Goal: Find contact information: Find contact information

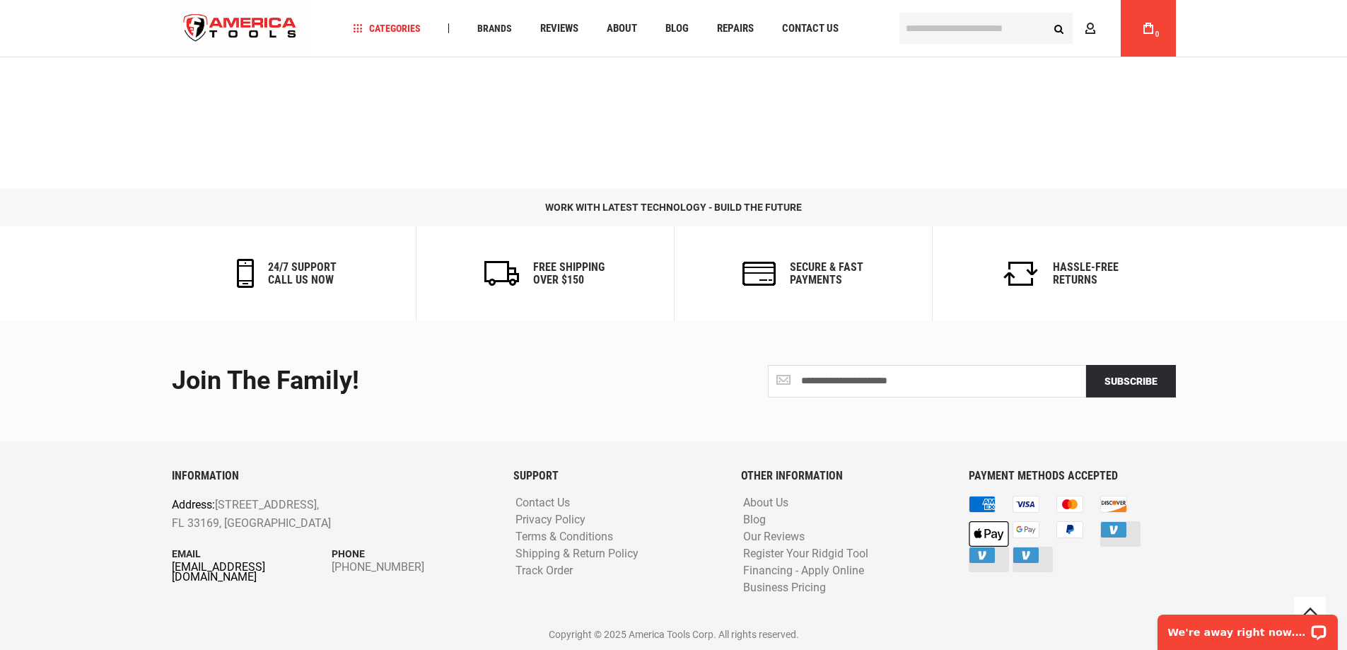
click at [277, 564] on link "[EMAIL_ADDRESS][DOMAIN_NAME]" at bounding box center [252, 572] width 160 height 20
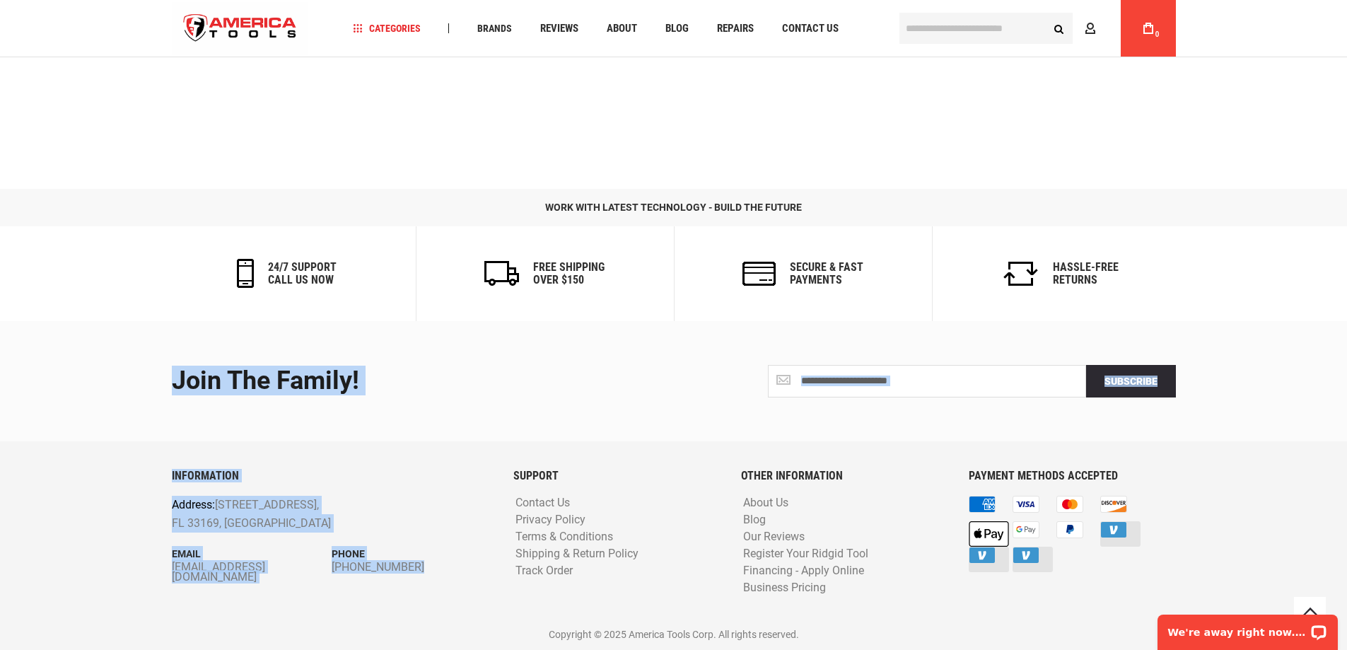
drag, startPoint x: 156, startPoint y: 567, endPoint x: 324, endPoint y: 607, distance: 173.5
click at [324, 607] on footer "**********" at bounding box center [673, 485] width 1347 height 329
drag, startPoint x: 322, startPoint y: 615, endPoint x: 312, endPoint y: 601, distance: 17.3
click at [322, 614] on div "INFORMATION Address: [STREET_ADDRESS] Email [EMAIL_ADDRESS][DOMAIN_NAME] Phone …" at bounding box center [331, 544] width 341 height 151
drag, startPoint x: 474, startPoint y: 578, endPoint x: 453, endPoint y: 510, distance: 70.9
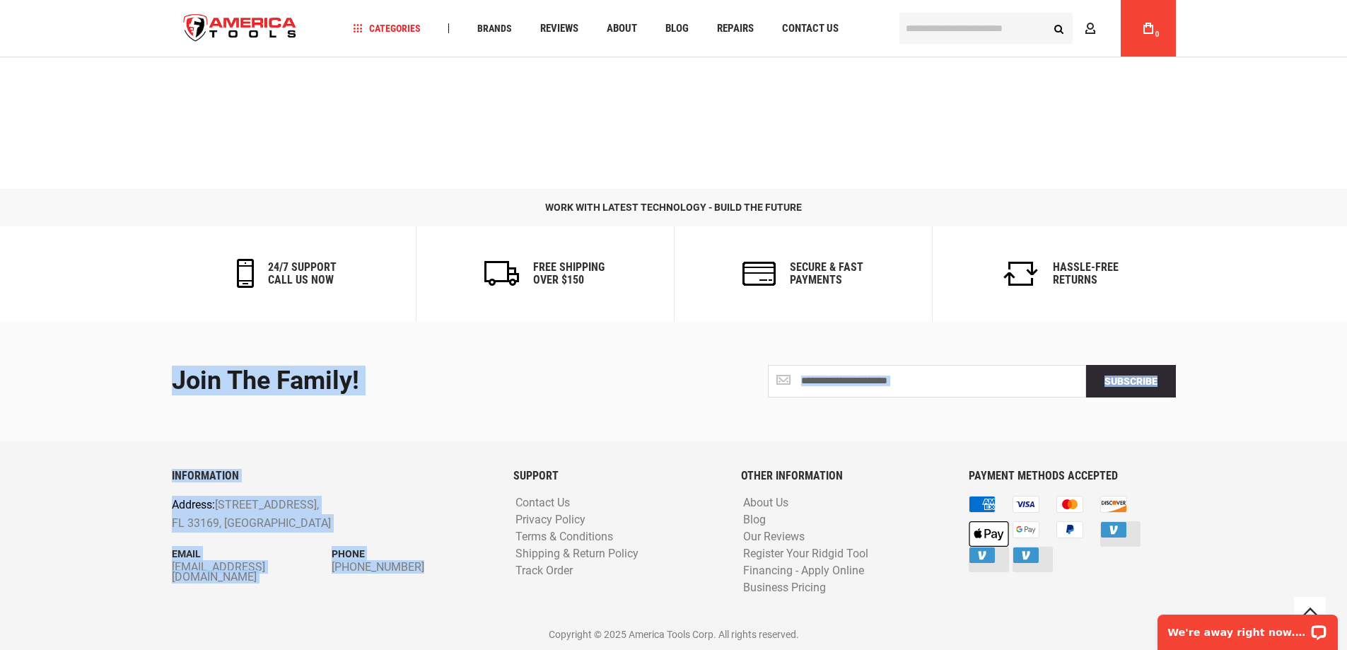
click at [474, 577] on div "INFORMATION Address: [STREET_ADDRESS] Email [EMAIL_ADDRESS][DOMAIN_NAME] Phone …" at bounding box center [331, 544] width 341 height 151
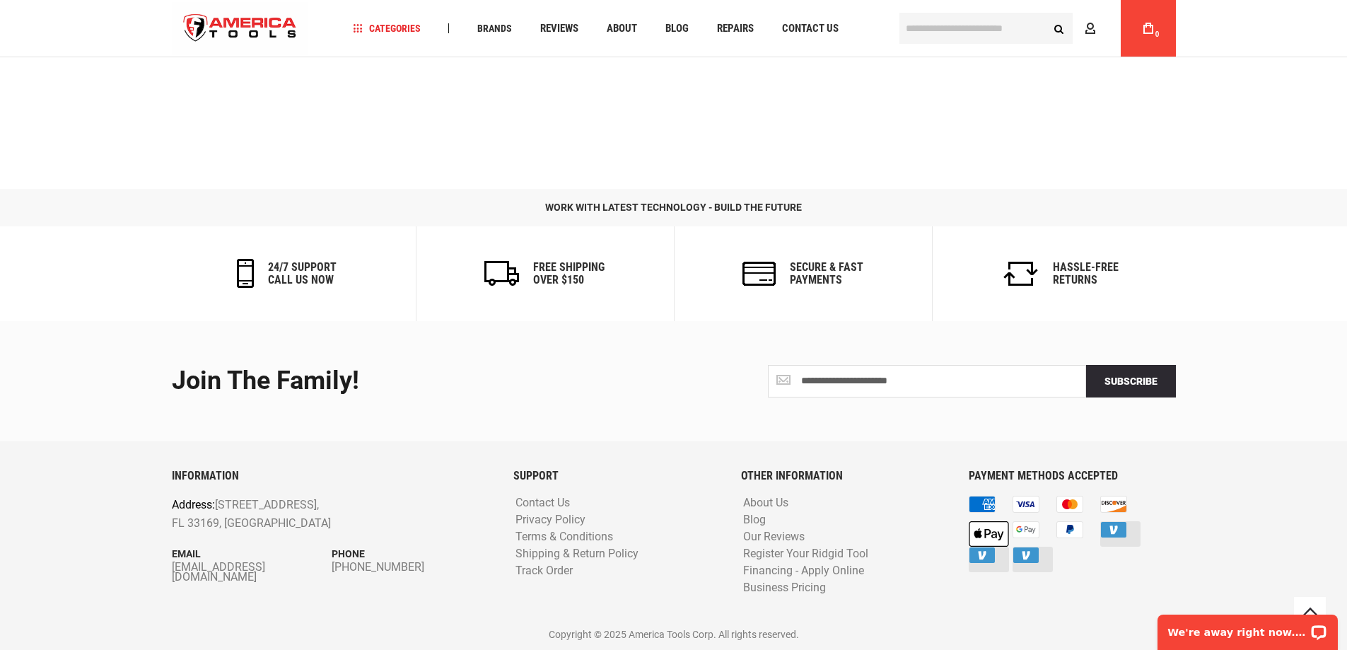
drag, startPoint x: 319, startPoint y: 580, endPoint x: 161, endPoint y: 580, distance: 157.7
click at [165, 576] on div "INFORMATION Address: [STREET_ADDRESS] Email [EMAIL_ADDRESS][DOMAIN_NAME] Phone …" at bounding box center [331, 544] width 341 height 151
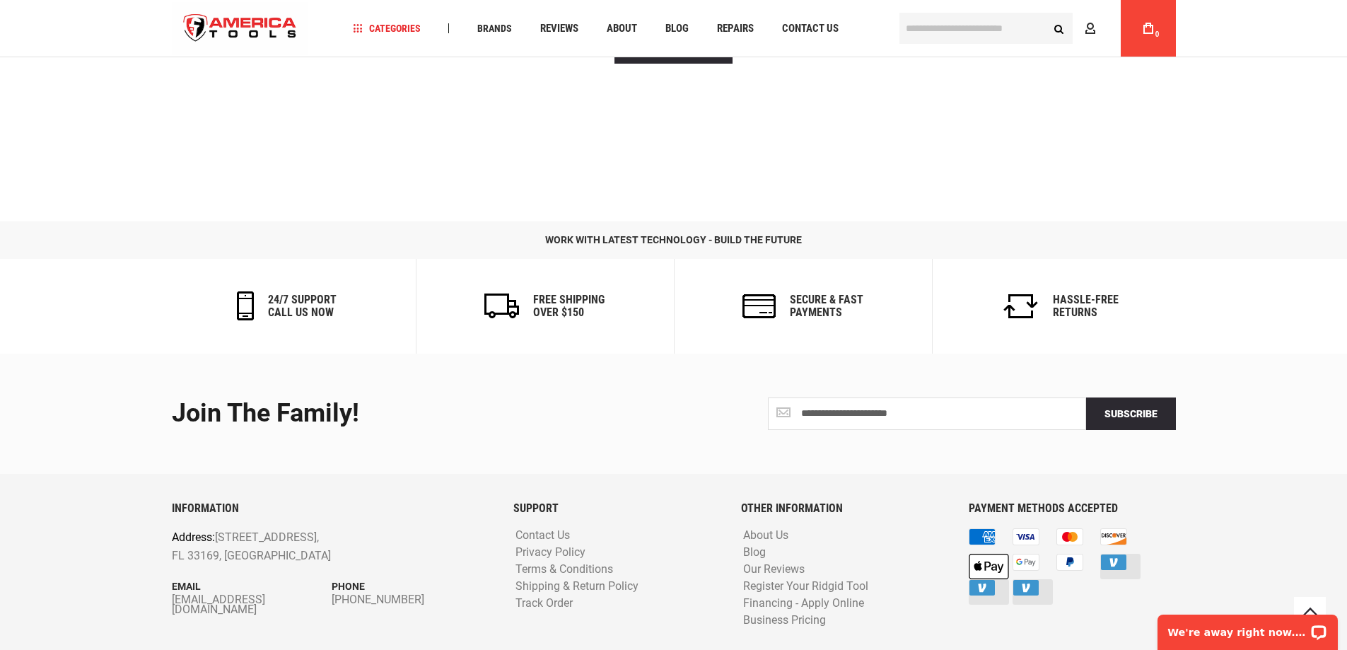
scroll to position [431, 0]
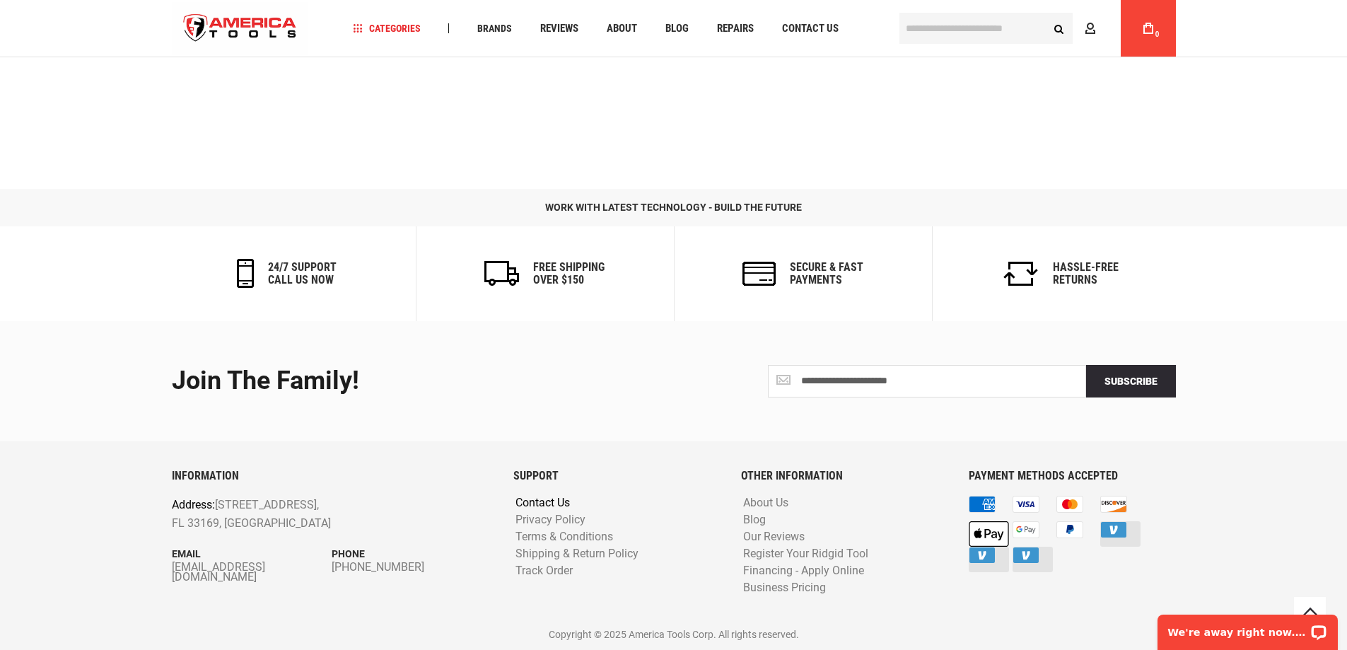
click at [550, 498] on link "Contact Us" at bounding box center [543, 502] width 62 height 13
